Goal: Information Seeking & Learning: Learn about a topic

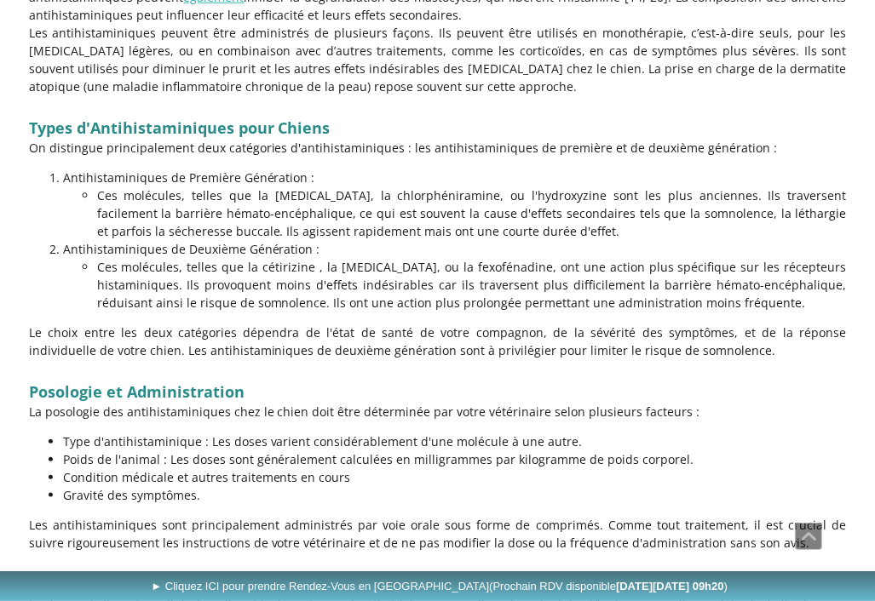
scroll to position [1177, 0]
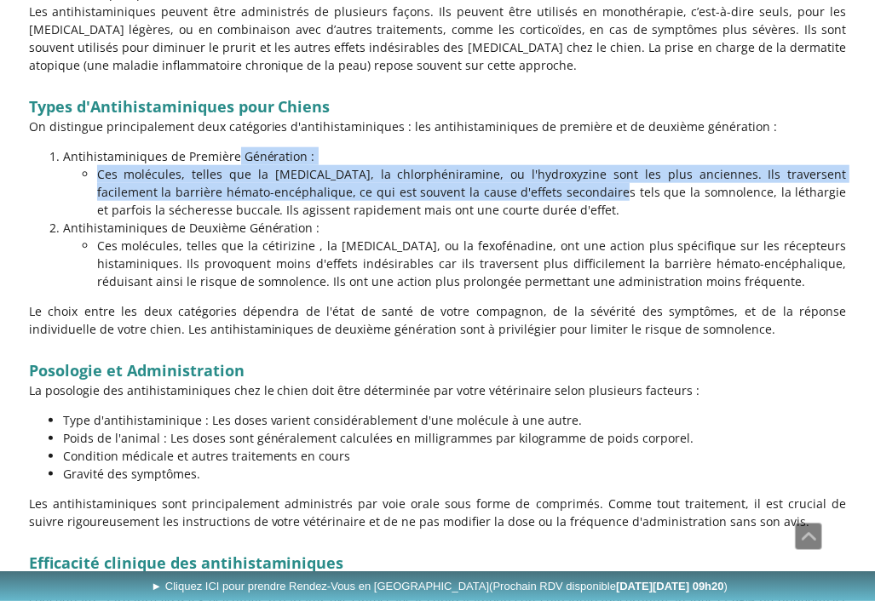
drag, startPoint x: 158, startPoint y: 131, endPoint x: 443, endPoint y: 177, distance: 288.2
click at [434, 178] on li "Antihistaminiques de Première Génération : Ces molécules, telles que la [MEDICA…" at bounding box center [455, 183] width 784 height 72
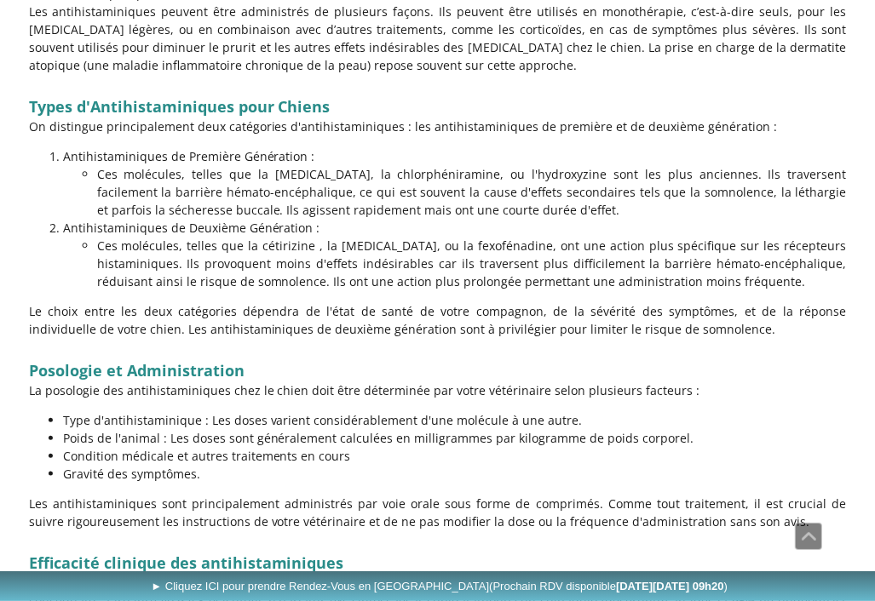
click at [513, 165] on p "Ces molécules, telles que la [MEDICAL_DATA], la chlorphéniramine, ou l'hydroxyz…" at bounding box center [472, 192] width 750 height 54
click at [514, 147] on p "Antihistaminiques de Première Génération :" at bounding box center [455, 156] width 784 height 18
drag, startPoint x: 491, startPoint y: 147, endPoint x: 633, endPoint y: 159, distance: 142.8
click at [633, 165] on p "Ces molécules, telles que la [MEDICAL_DATA], la chlorphéniramine, ou l'hydroxyz…" at bounding box center [472, 192] width 750 height 54
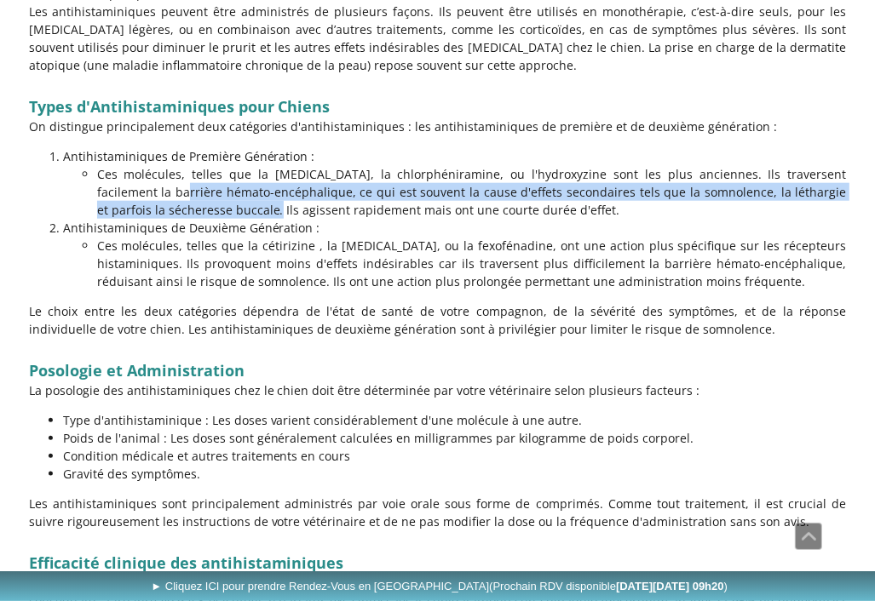
drag, startPoint x: 780, startPoint y: 164, endPoint x: 838, endPoint y: 168, distance: 58.0
click at [838, 168] on p "Ces molécules, telles que la [MEDICAL_DATA], la chlorphéniramine, ou l'hydroxyz…" at bounding box center [472, 192] width 750 height 54
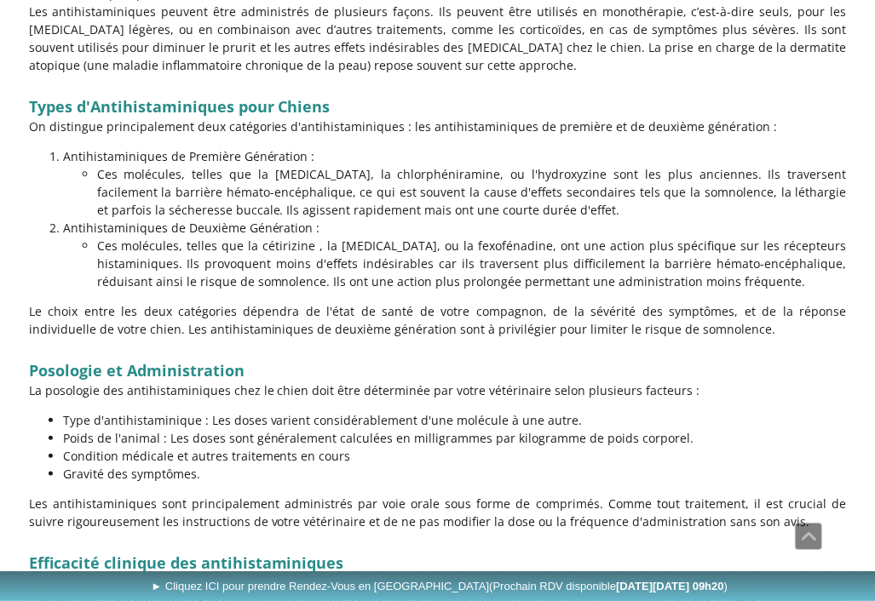
click at [190, 196] on p "Ces molécules, telles que la [MEDICAL_DATA], la chlorphéniramine, ou l'hydroxyz…" at bounding box center [472, 192] width 750 height 54
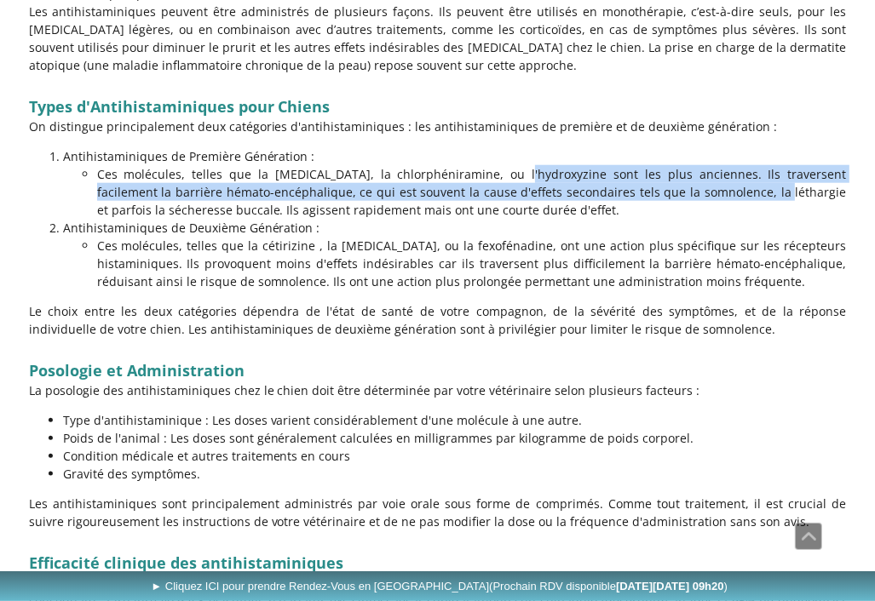
drag, startPoint x: 371, startPoint y: 154, endPoint x: 610, endPoint y: 171, distance: 239.1
click at [603, 171] on p "Ces molécules, telles que la [MEDICAL_DATA], la chlorphéniramine, ou l'hydroxyz…" at bounding box center [472, 192] width 750 height 54
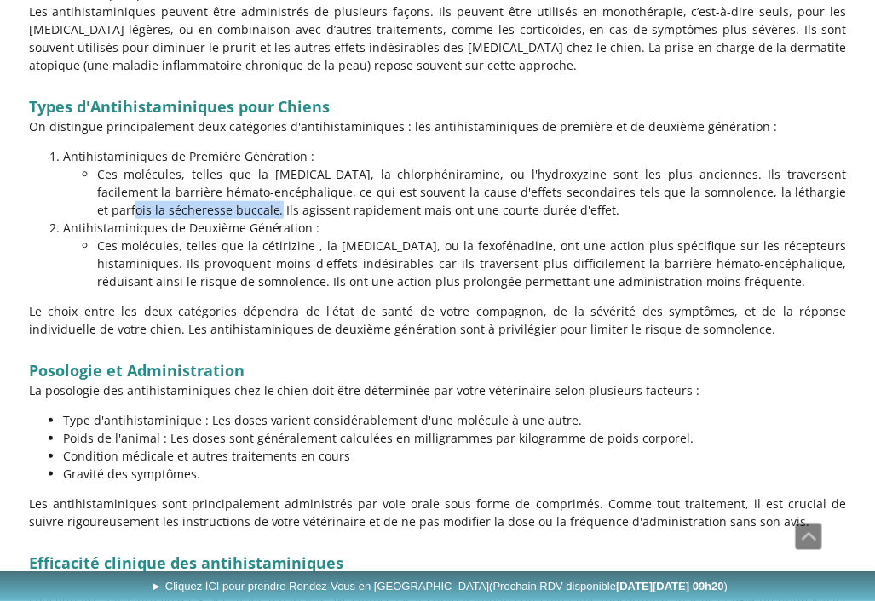
drag, startPoint x: 771, startPoint y: 171, endPoint x: 835, endPoint y: 171, distance: 63.9
click at [835, 171] on p "Ces molécules, telles que la [MEDICAL_DATA], la chlorphéniramine, ou l'hydroxyz…" at bounding box center [472, 192] width 750 height 54
drag, startPoint x: 649, startPoint y: 181, endPoint x: 801, endPoint y: 181, distance: 151.6
click at [801, 181] on p "Ces molécules, telles que la [MEDICAL_DATA], la chlorphéniramine, ou l'hydroxyz…" at bounding box center [472, 192] width 750 height 54
drag, startPoint x: 393, startPoint y: 196, endPoint x: 598, endPoint y: 196, distance: 205.3
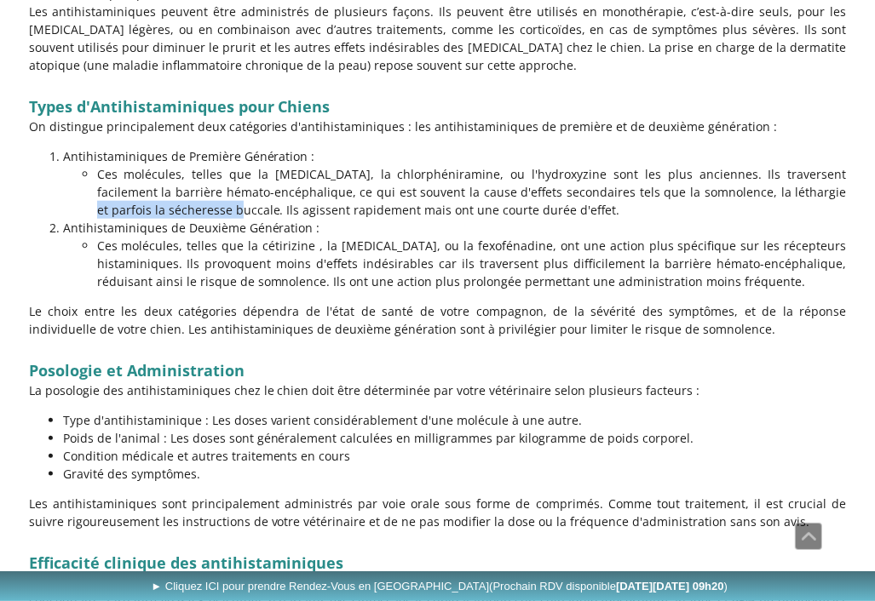
click at [598, 196] on p "Ces molécules, telles que la [MEDICAL_DATA], la chlorphéniramine, ou l'hydroxyz…" at bounding box center [472, 192] width 750 height 54
drag, startPoint x: 193, startPoint y: 222, endPoint x: 850, endPoint y: 229, distance: 657.6
click at [430, 411] on p "Type d'antihistaminique : Les doses varient considérablement d'une molécule à u…" at bounding box center [455, 420] width 784 height 18
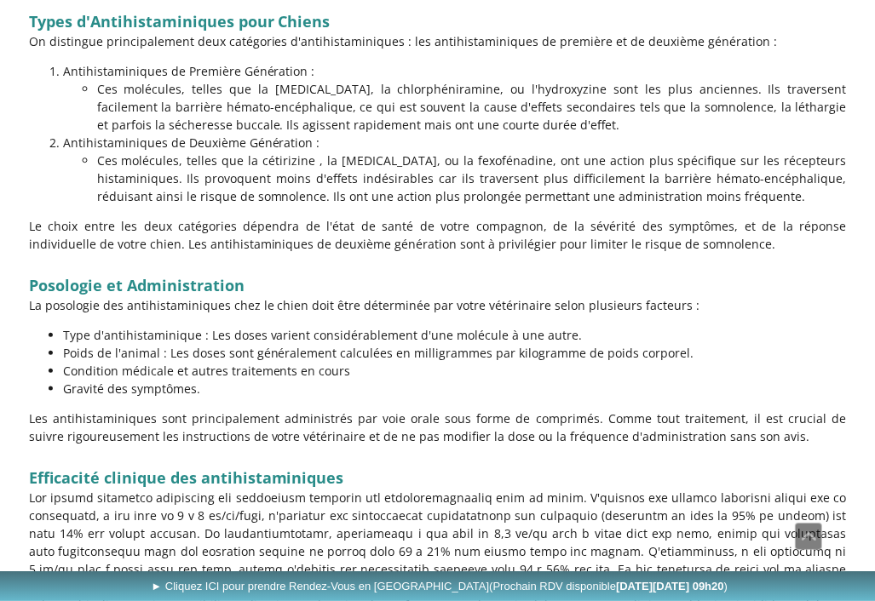
drag, startPoint x: 59, startPoint y: 319, endPoint x: 710, endPoint y: 341, distance: 651.1
click at [710, 341] on ul "Type d'antihistaminique : Les doses varient considérablement d'une molécule à u…" at bounding box center [438, 362] width 818 height 72
click at [654, 362] on p "Condition médicale et autres traitements en cours" at bounding box center [455, 371] width 784 height 18
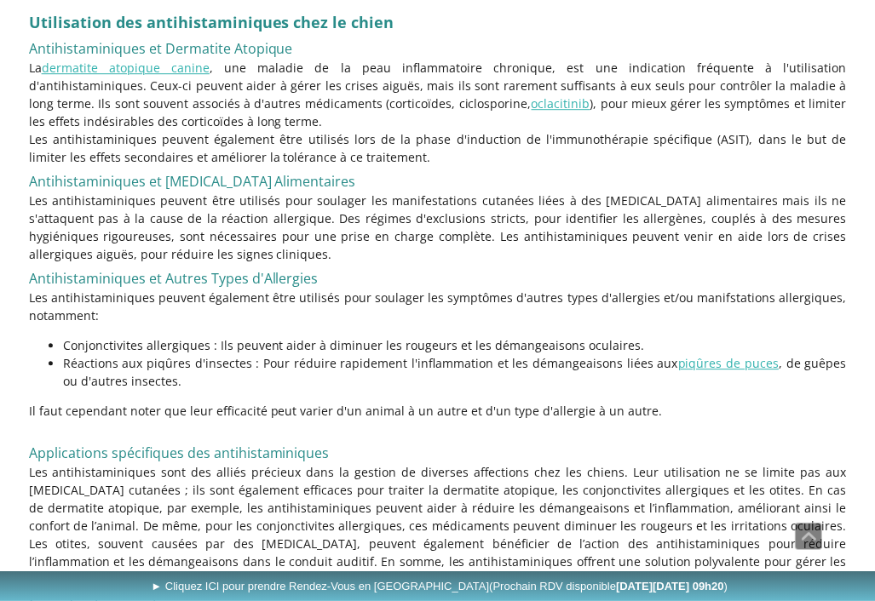
scroll to position [3339, 0]
